Goal: Check status

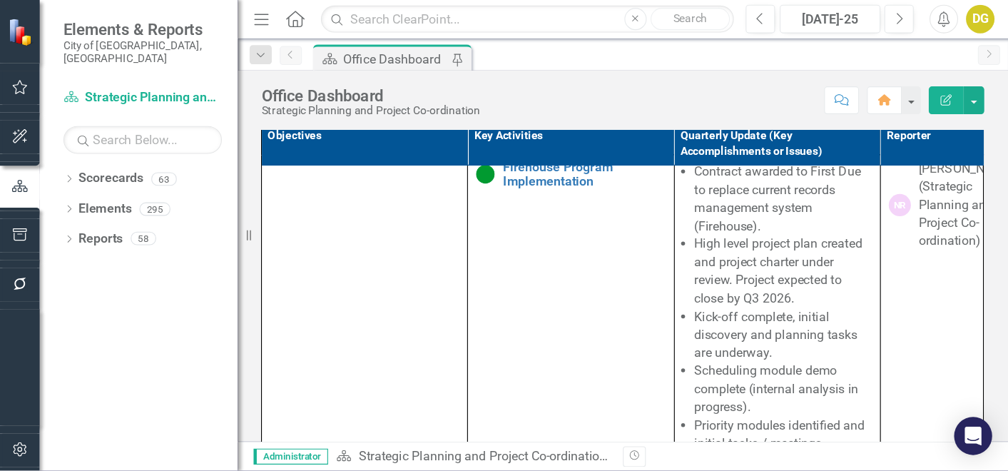
scroll to position [380, 0]
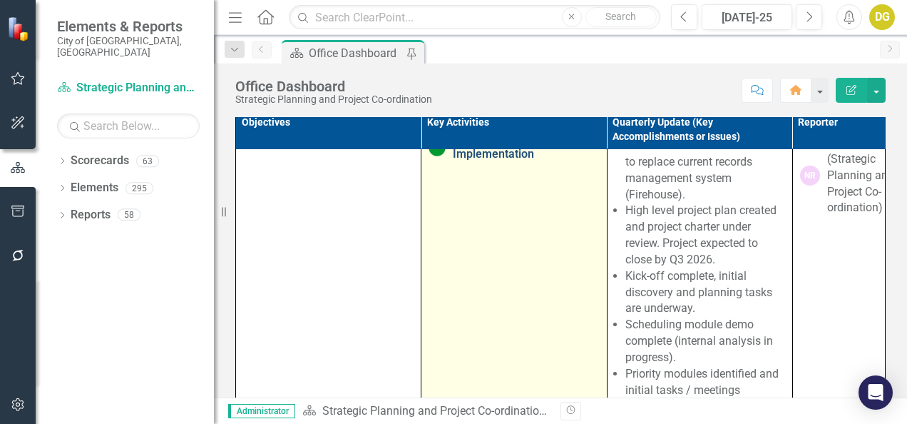
click at [483, 160] on link "Firehouse Program Implementation" at bounding box center [526, 147] width 146 height 25
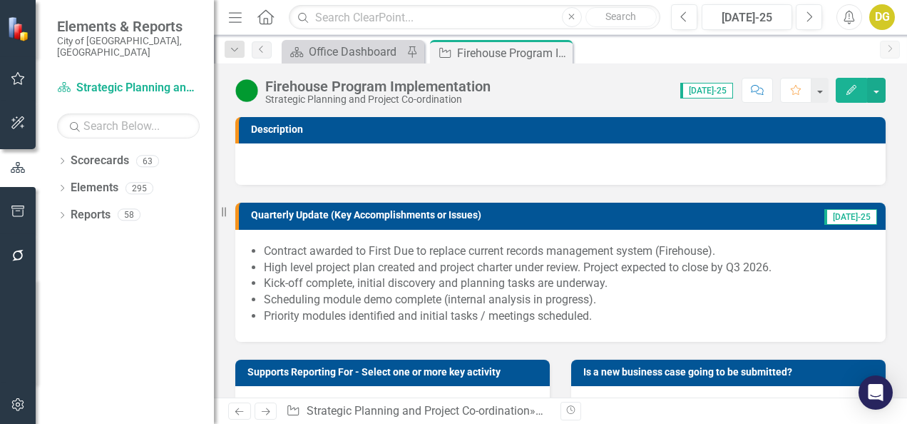
click at [234, 19] on icon "Menu" at bounding box center [235, 16] width 19 height 15
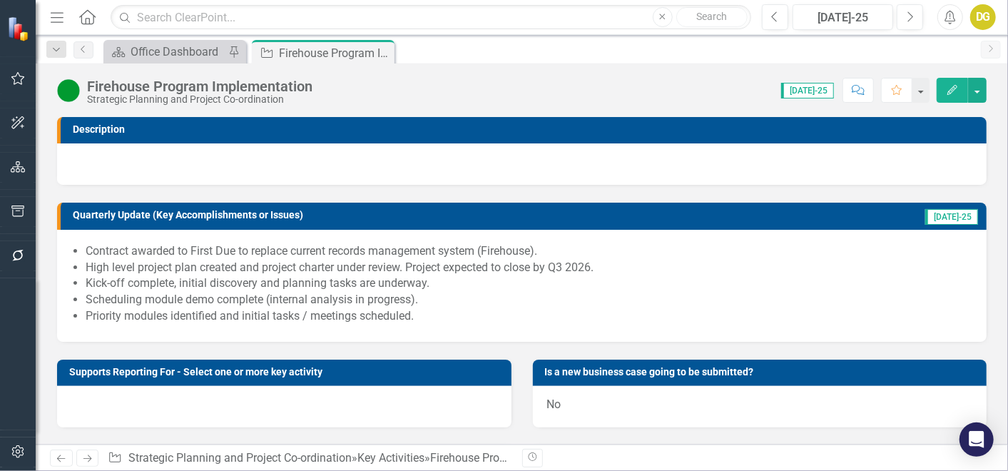
drag, startPoint x: 280, startPoint y: 4, endPoint x: 565, endPoint y: 91, distance: 298.3
click at [565, 91] on div "Score: 0.00 [DATE]-25 Completed Comment Favorite Edit" at bounding box center [653, 90] width 667 height 24
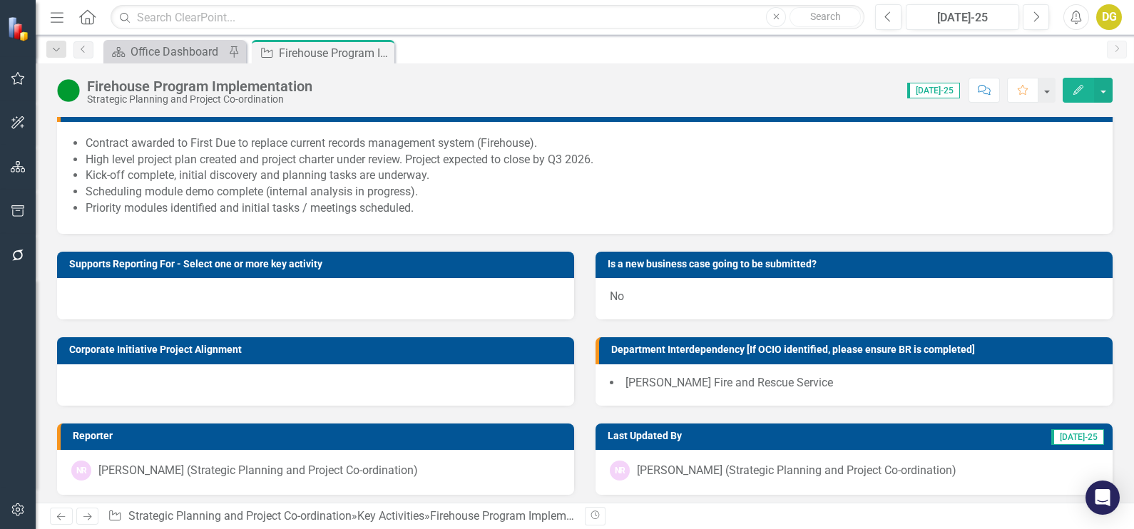
scroll to position [108, 0]
drag, startPoint x: 942, startPoint y: 0, endPoint x: 674, endPoint y: 241, distance: 360.7
click at [674, 241] on div "Is a new business case going to be submitted? No" at bounding box center [854, 277] width 539 height 86
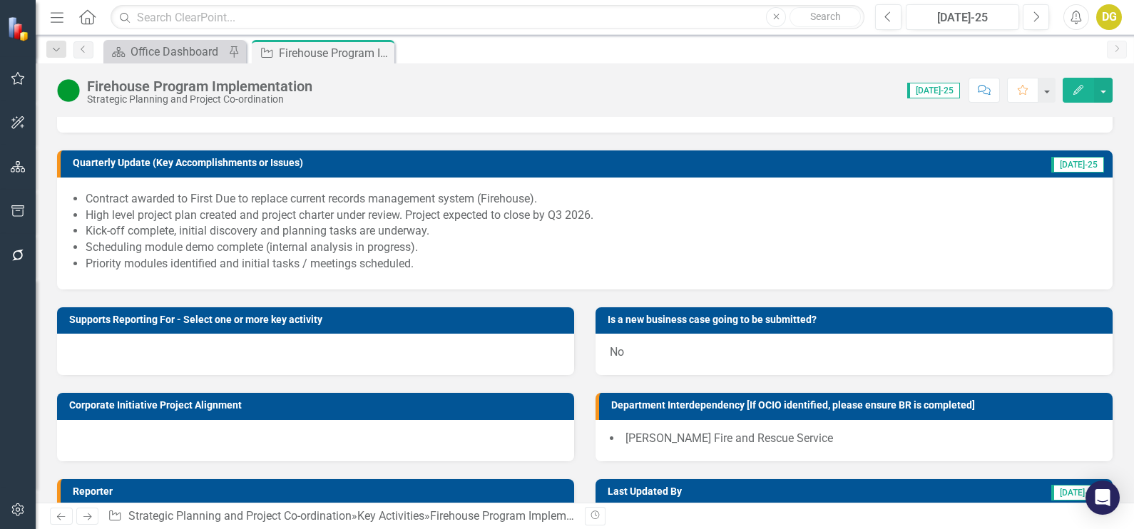
scroll to position [50, 0]
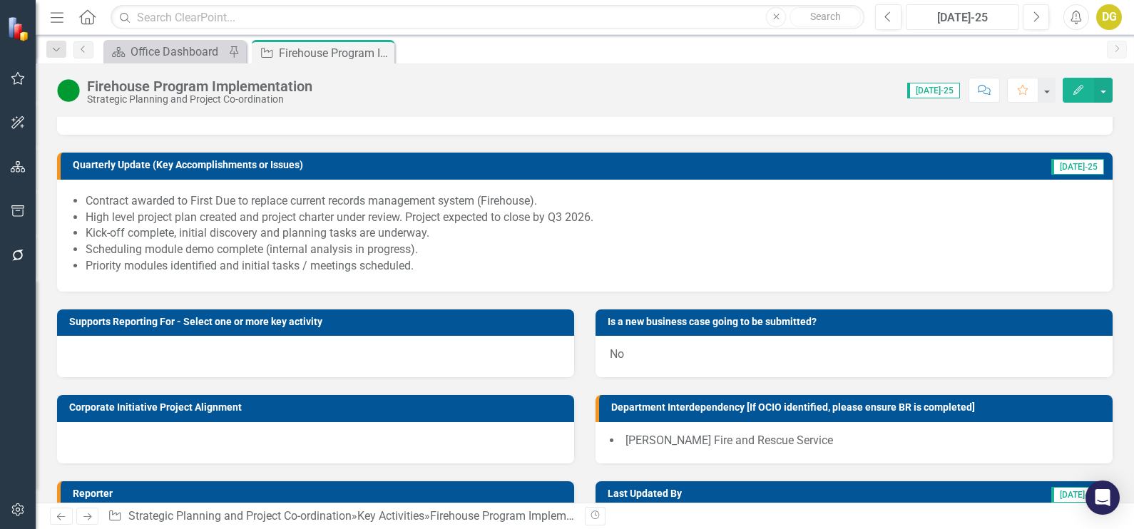
click at [907, 15] on div "[DATE]-25" at bounding box center [962, 17] width 103 height 17
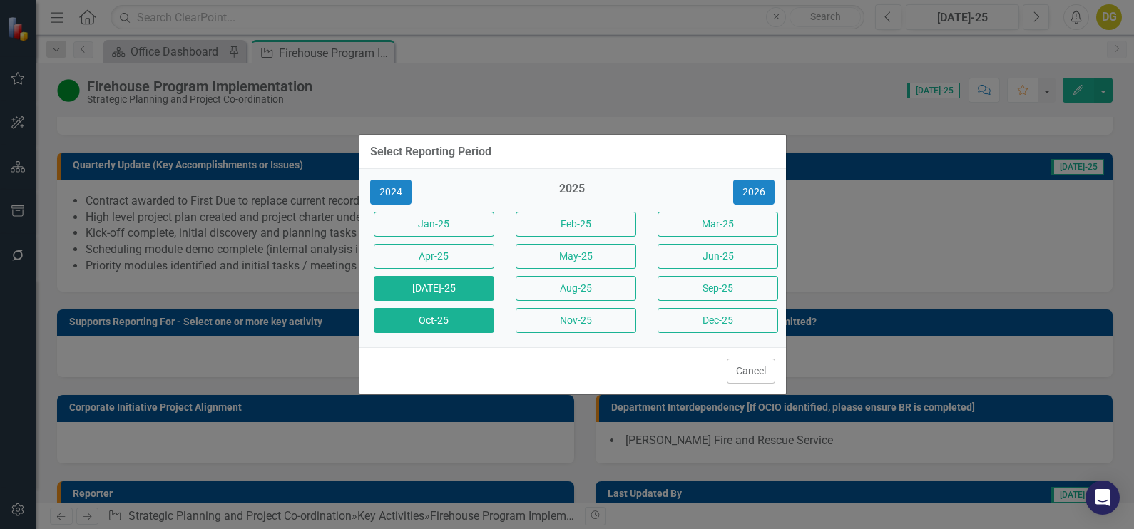
click at [446, 325] on button "Oct-25" at bounding box center [434, 320] width 121 height 25
